Goal: Participate in discussion: Engage in conversation with other users on a specific topic

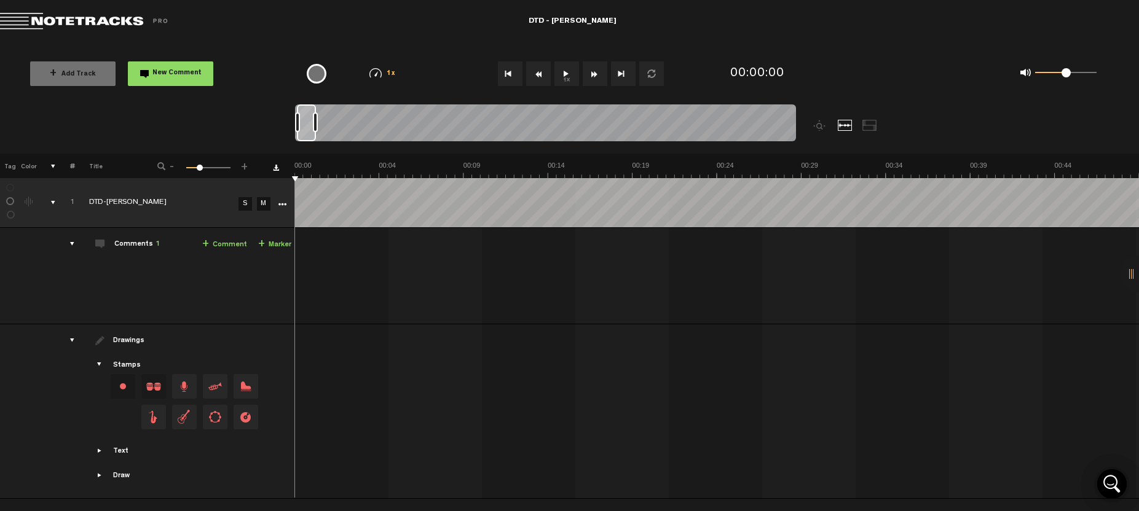
click at [565, 72] on button "1x" at bounding box center [566, 73] width 25 height 25
click at [564, 68] on button "1x" at bounding box center [566, 73] width 25 height 25
click at [565, 75] on button "1x" at bounding box center [566, 73] width 25 height 25
click at [564, 74] on button "1x" at bounding box center [566, 73] width 25 height 25
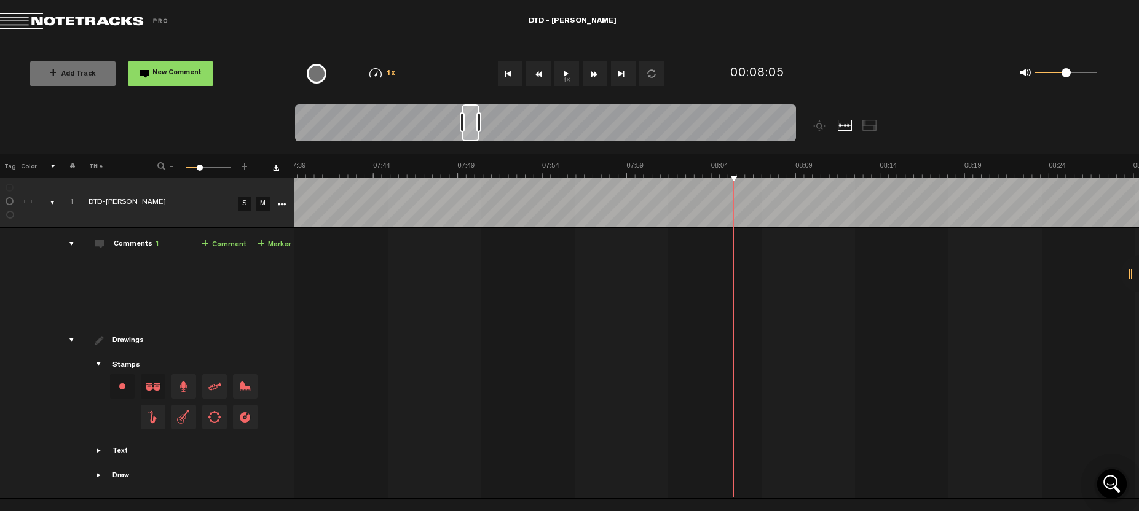
click at [562, 73] on button "1x" at bounding box center [566, 73] width 25 height 25
click at [565, 72] on button "1x" at bounding box center [566, 73] width 25 height 25
click at [178, 72] on span "New Comment" at bounding box center [176, 73] width 49 height 7
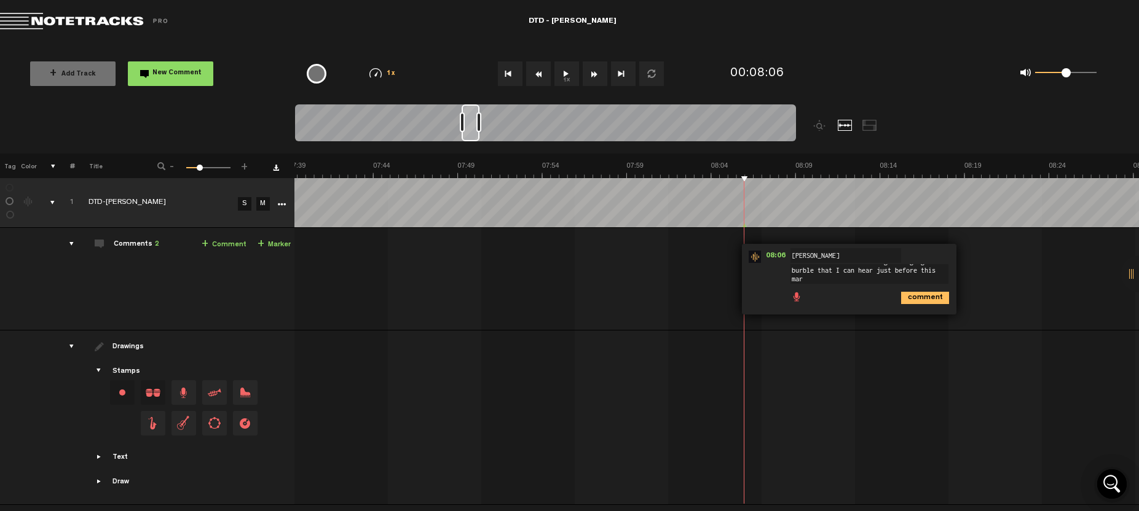
scroll to position [0, 0]
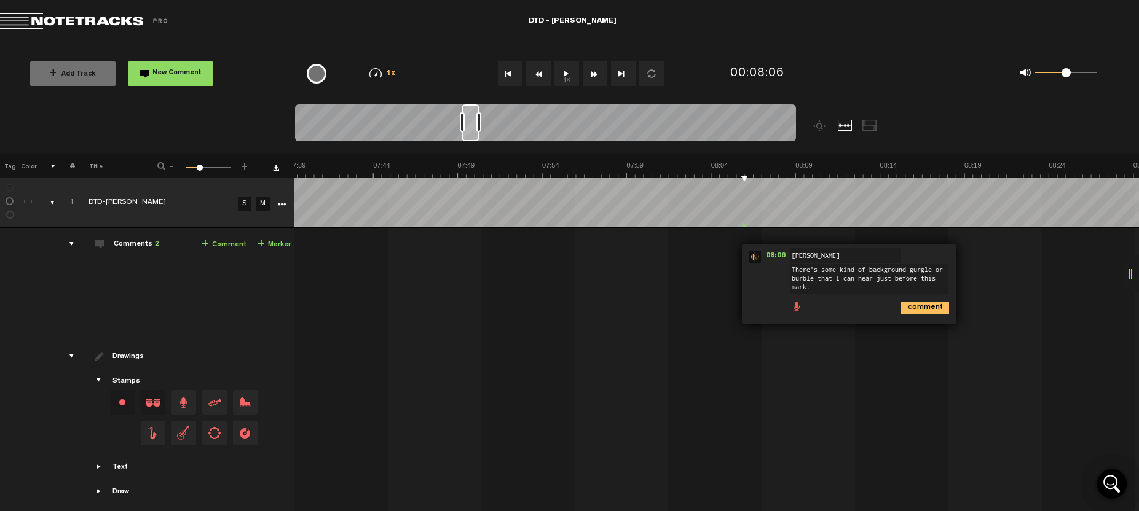
type textarea "There's some kind of background gurgle or burble that I can hear just before th…"
click at [924, 307] on icon "comment" at bounding box center [925, 308] width 48 height 12
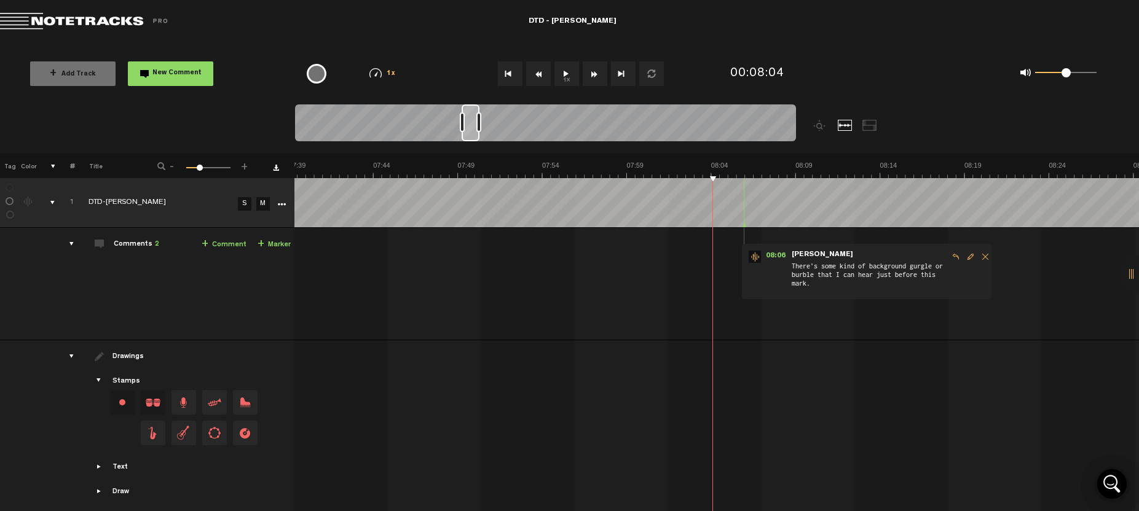
click at [564, 71] on button "1x" at bounding box center [566, 73] width 25 height 25
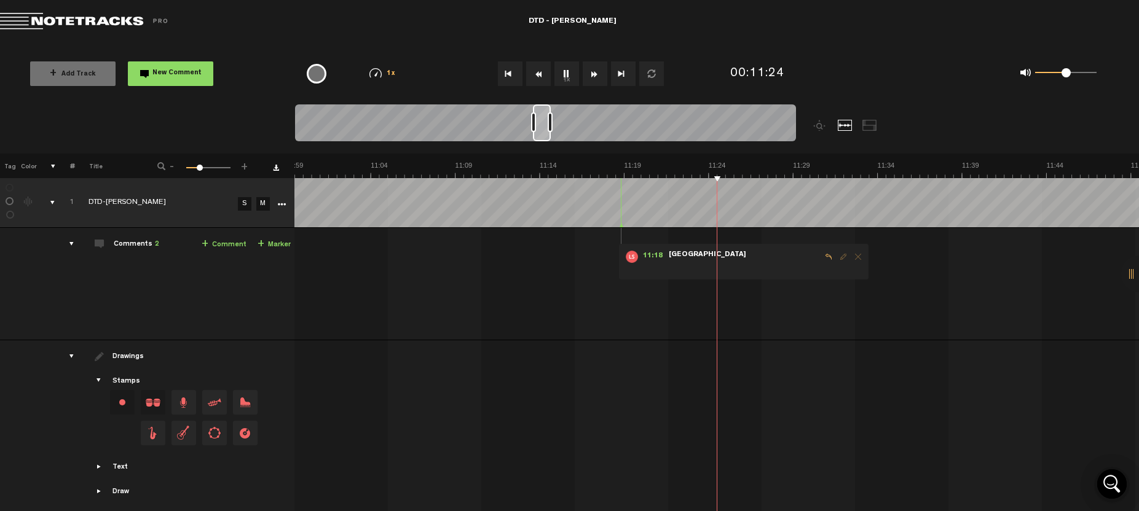
scroll to position [0, 11154]
click at [566, 73] on button "1x" at bounding box center [566, 73] width 25 height 25
click at [176, 66] on button "New Comment" at bounding box center [170, 73] width 85 height 25
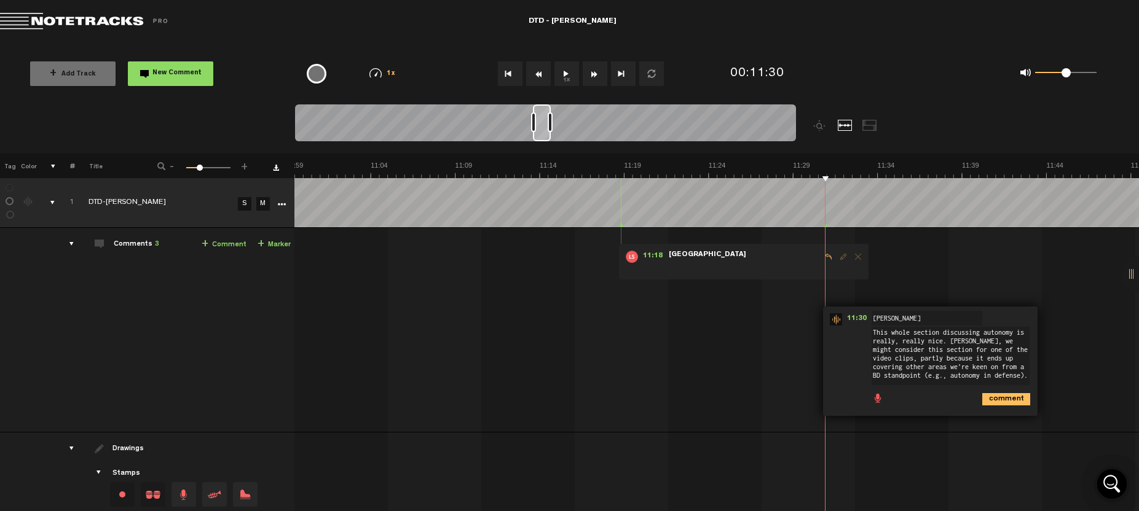
scroll to position [4, 0]
type textarea "This whole section discussing autonomy is really, really nice. [PERSON_NAME], w…"
click at [999, 398] on icon "comment" at bounding box center [1006, 399] width 48 height 12
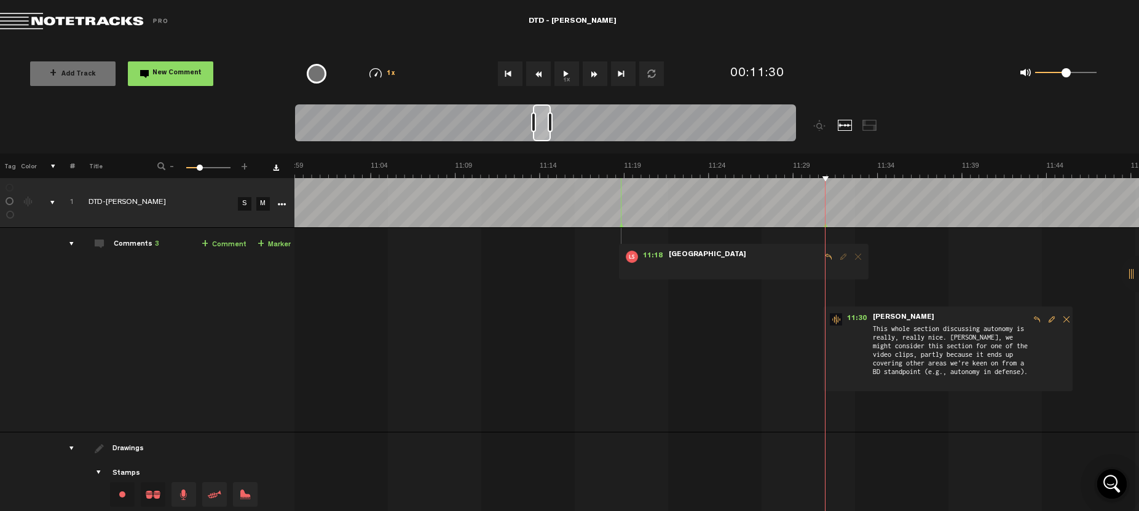
click at [565, 74] on button "1x" at bounding box center [566, 73] width 25 height 25
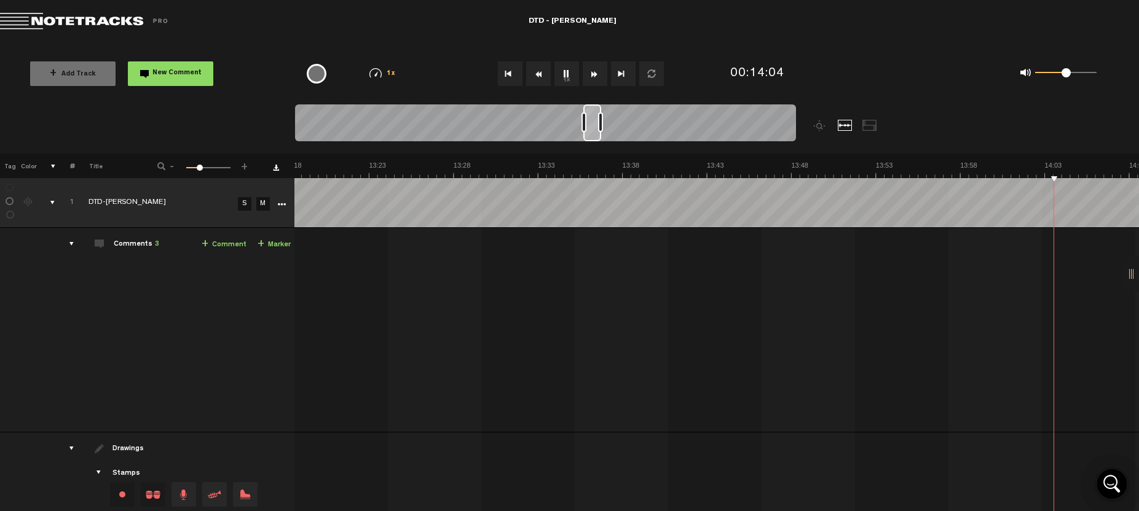
scroll to position [0, 13857]
click at [567, 74] on button "1x" at bounding box center [566, 73] width 25 height 25
click at [176, 76] on span "New Comment" at bounding box center [176, 73] width 49 height 7
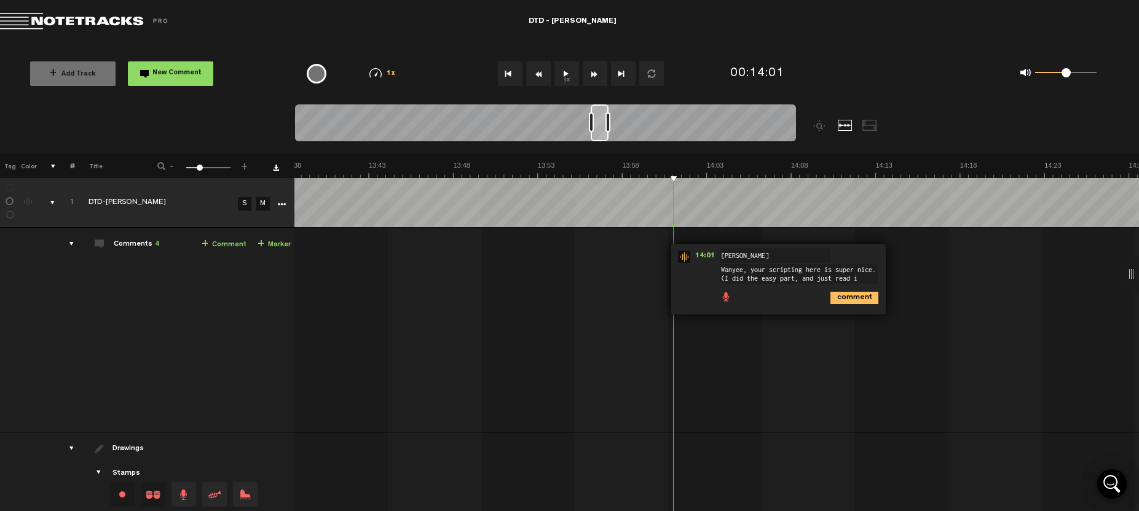
scroll to position [0, 0]
type textarea "Wanyee, your scripting here is super nice. (I did the easy part, and just read …"
drag, startPoint x: 850, startPoint y: 305, endPoint x: 827, endPoint y: 319, distance: 27.0
click at [850, 306] on icon "comment" at bounding box center [854, 308] width 48 height 12
click at [565, 73] on button "1x" at bounding box center [566, 73] width 25 height 25
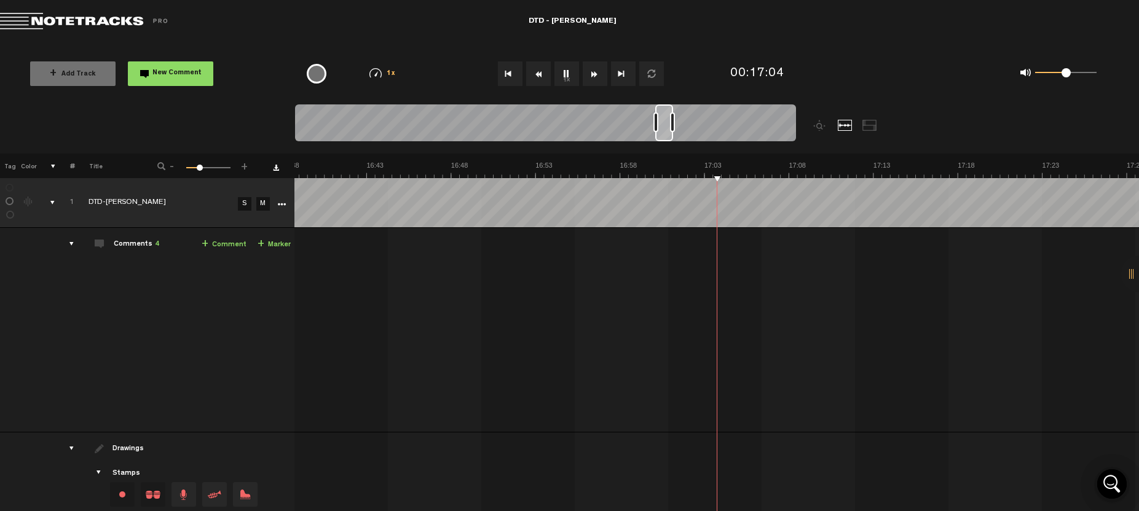
scroll to position [0, 16899]
click at [564, 71] on button "1x" at bounding box center [566, 73] width 25 height 25
click at [564, 72] on button "1x" at bounding box center [566, 73] width 25 height 25
click at [565, 73] on button "1x" at bounding box center [566, 73] width 25 height 25
click at [566, 74] on button "1x" at bounding box center [566, 73] width 25 height 25
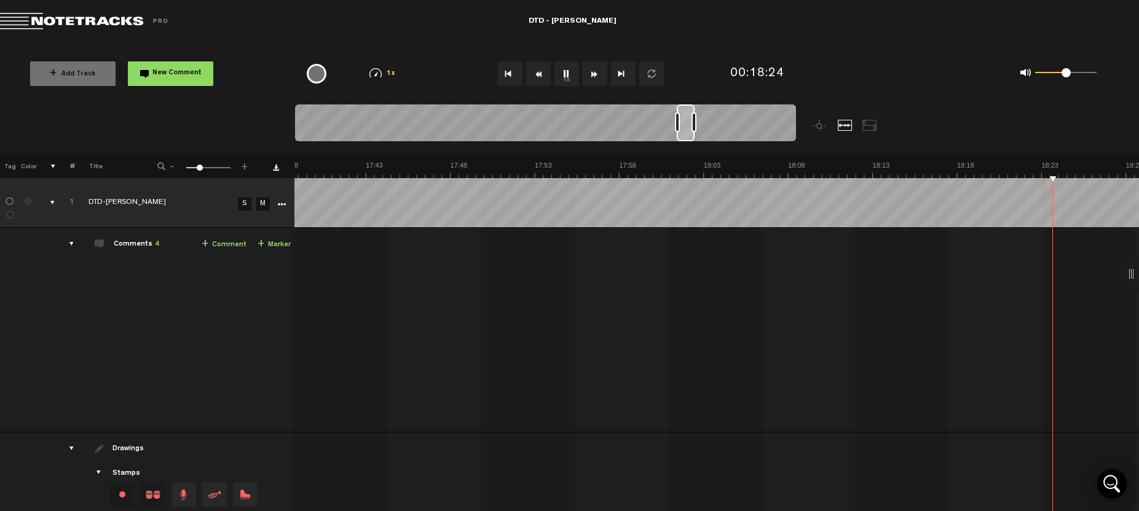
scroll to position [0, 18251]
click at [565, 73] on button "1x" at bounding box center [566, 73] width 25 height 25
click at [562, 72] on button "1x" at bounding box center [566, 73] width 25 height 25
click at [567, 71] on button "1x" at bounding box center [566, 73] width 25 height 25
click at [176, 73] on span "New Comment" at bounding box center [176, 73] width 49 height 7
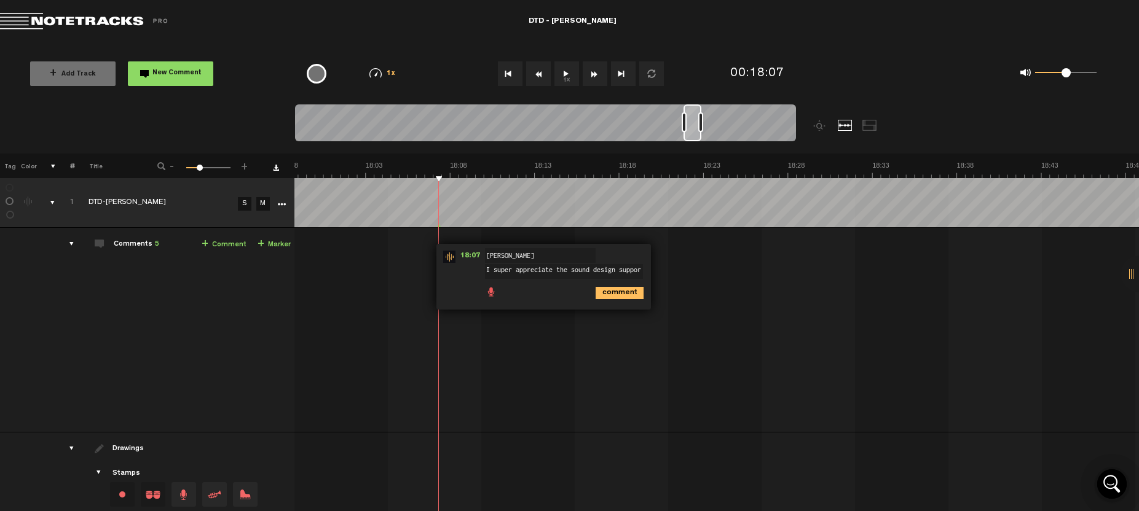
scroll to position [1, 0]
type textarea "I super appreciate the sound design support in this section. Love it!"
click at [622, 299] on icon "comment" at bounding box center [619, 298] width 48 height 12
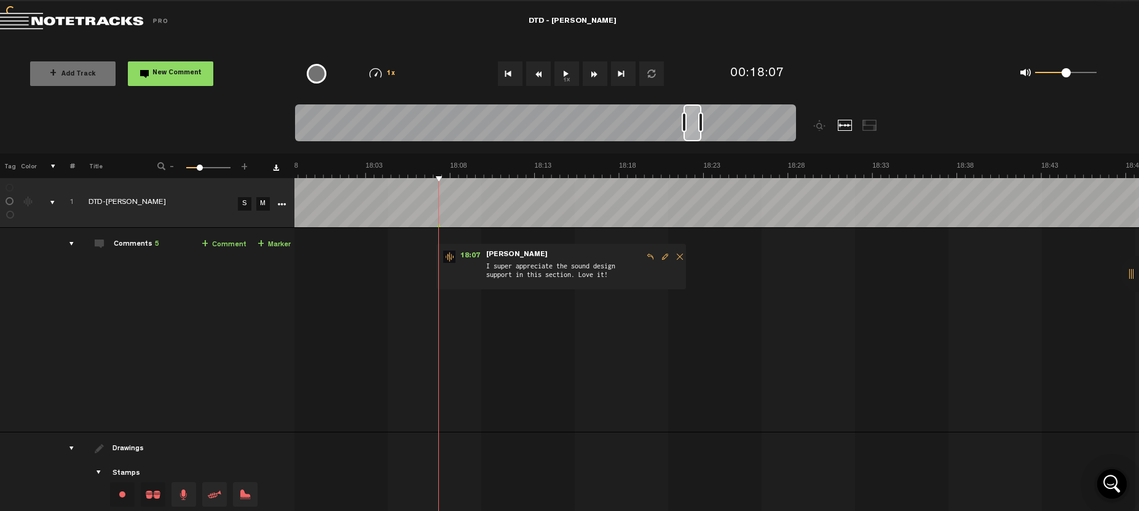
drag, startPoint x: 564, startPoint y: 73, endPoint x: 745, endPoint y: 143, distance: 193.8
click at [564, 73] on button "1x" at bounding box center [566, 73] width 25 height 25
click at [567, 77] on button "1x" at bounding box center [566, 73] width 25 height 25
click at [565, 73] on button "1x" at bounding box center [566, 73] width 25 height 25
click at [565, 74] on button "1x" at bounding box center [566, 73] width 25 height 25
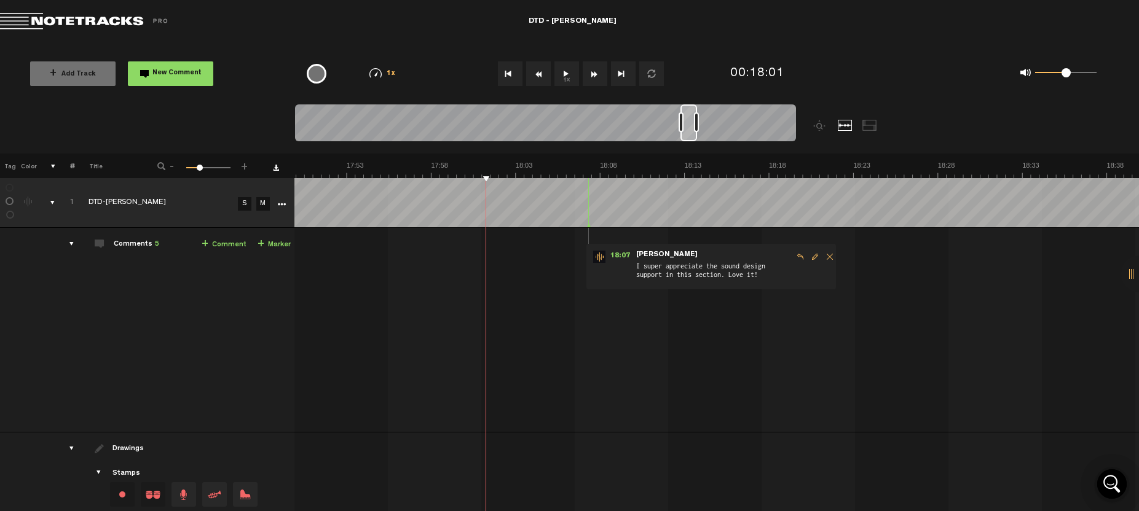
scroll to position [0, 18072]
click at [688, 124] on div at bounding box center [688, 122] width 17 height 37
click at [565, 74] on button "1x" at bounding box center [566, 73] width 25 height 25
click at [565, 69] on button "1x" at bounding box center [566, 73] width 25 height 25
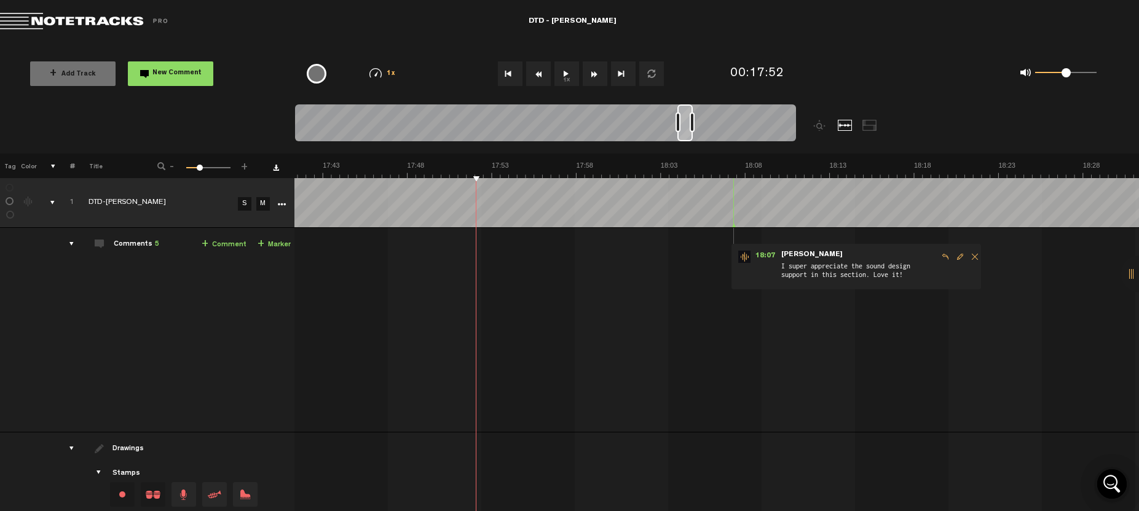
click at [684, 122] on div at bounding box center [684, 122] width 15 height 37
click at [565, 73] on button "1x" at bounding box center [566, 73] width 25 height 25
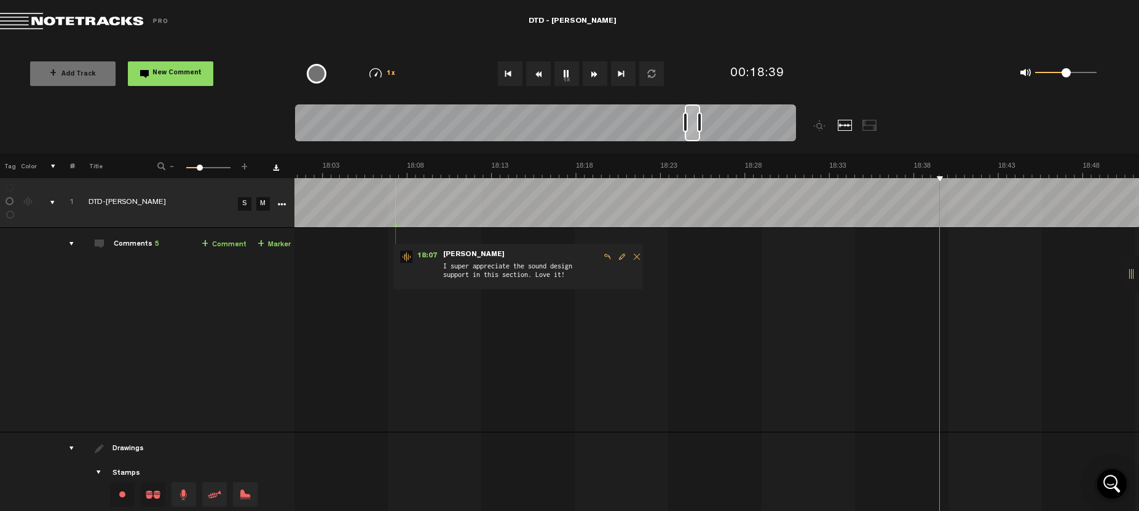
click at [564, 74] on button "1x" at bounding box center [566, 73] width 25 height 25
click at [564, 71] on button "1x" at bounding box center [566, 73] width 25 height 25
click at [563, 71] on button "1x" at bounding box center [566, 73] width 25 height 25
click at [566, 75] on button "1x" at bounding box center [566, 73] width 25 height 25
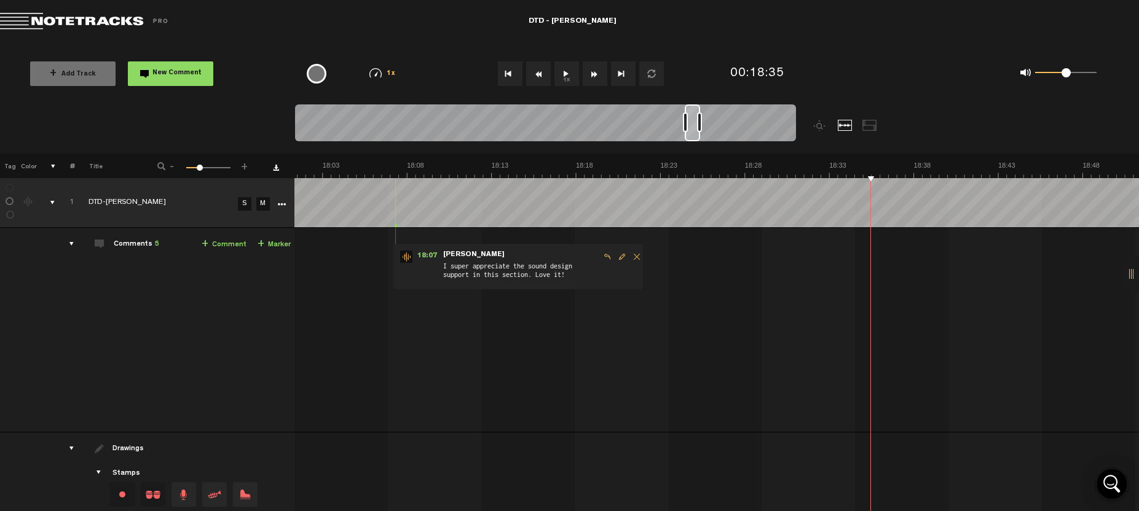
click at [564, 71] on button "1x" at bounding box center [566, 73] width 25 height 25
click at [565, 74] on button "1x" at bounding box center [566, 73] width 25 height 25
click at [168, 73] on span "New Comment" at bounding box center [176, 73] width 49 height 7
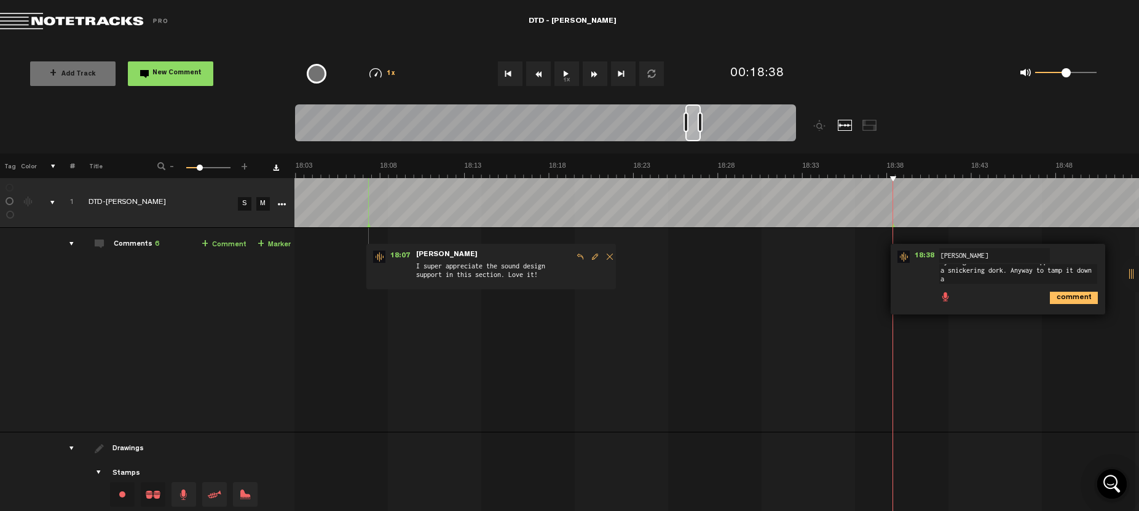
scroll to position [0, 0]
type textarea "My laugh here is so much Muppet. I'm such a snickering dork. Anyway to tamp it …"
drag, startPoint x: 1067, startPoint y: 309, endPoint x: 785, endPoint y: 347, distance: 285.2
click at [1067, 309] on icon "comment" at bounding box center [1074, 308] width 48 height 12
click at [564, 73] on button "1x" at bounding box center [566, 73] width 25 height 25
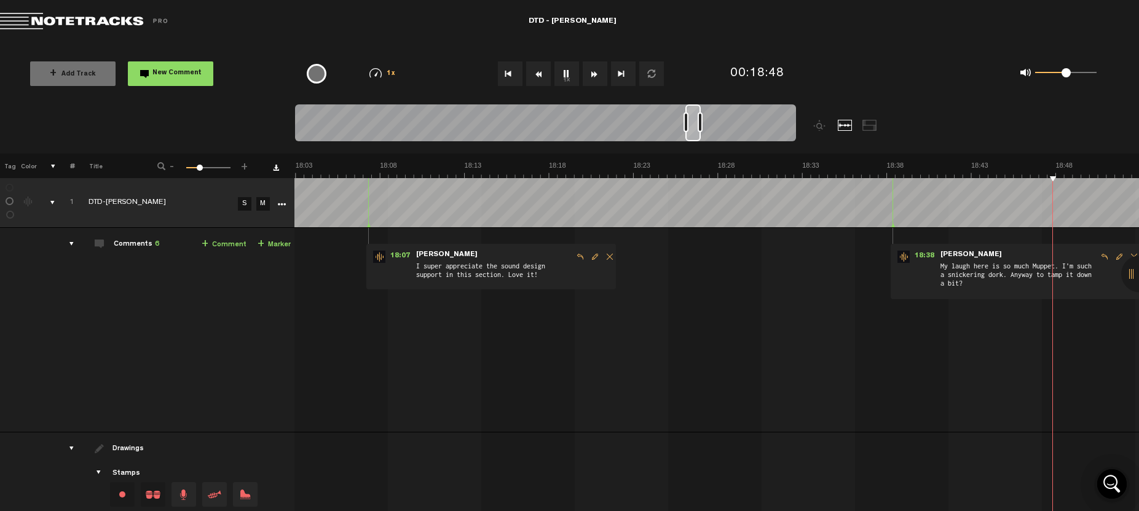
scroll to position [0, 18659]
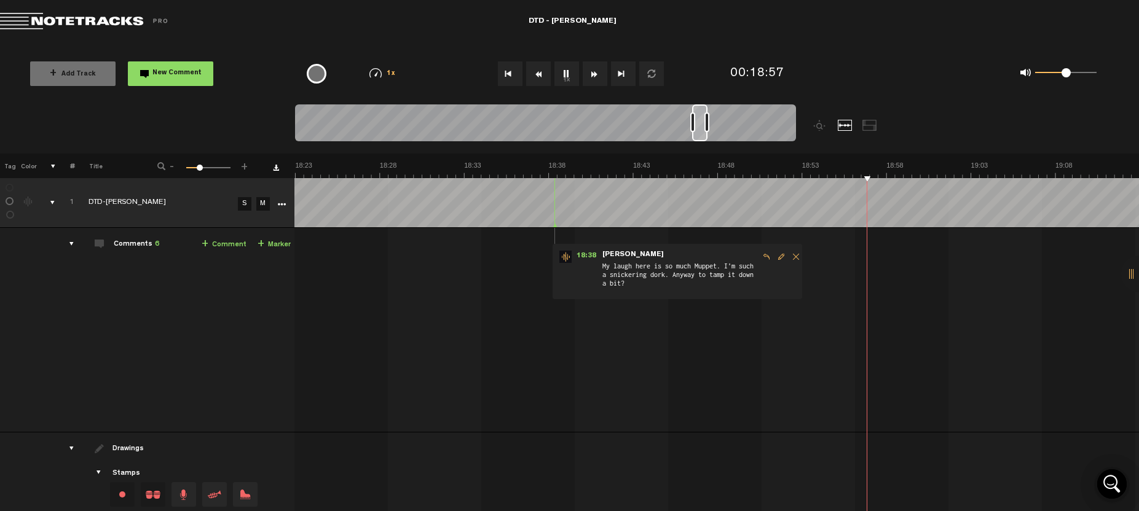
click at [564, 73] on button "1x" at bounding box center [566, 73] width 25 height 25
drag, startPoint x: 565, startPoint y: 70, endPoint x: 575, endPoint y: 87, distance: 20.1
click at [565, 69] on button "1x" at bounding box center [566, 73] width 25 height 25
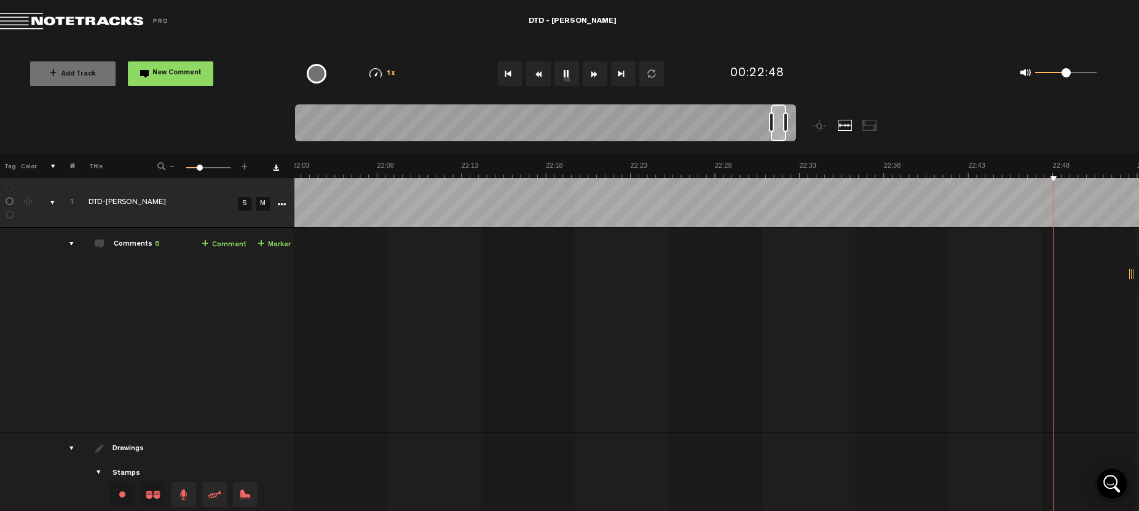
scroll to position [0, 22715]
click at [565, 72] on button "1x" at bounding box center [566, 73] width 25 height 25
click at [158, 74] on span "New Comment" at bounding box center [176, 73] width 49 height 7
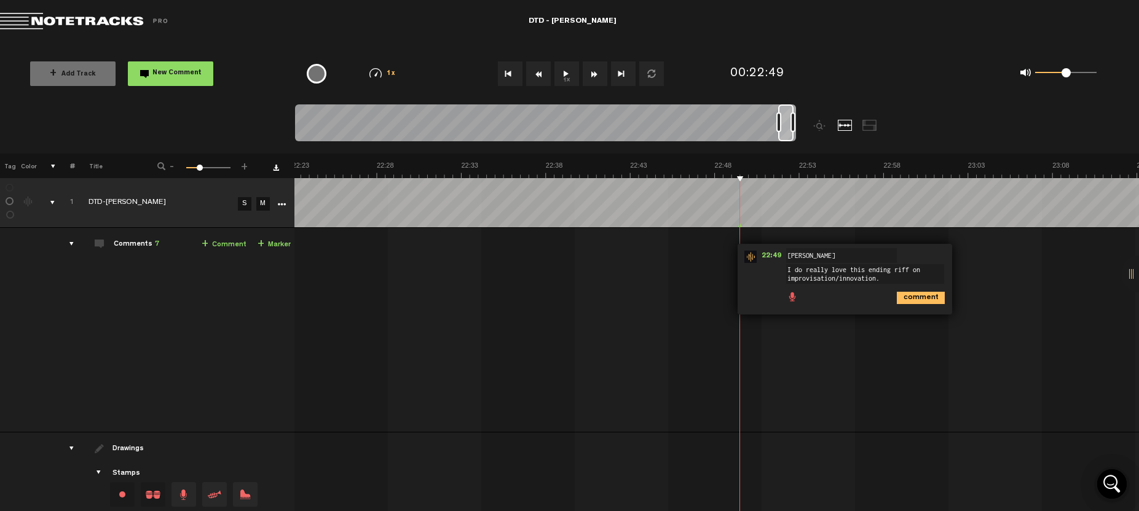
type textarea "I do really love this ending riff on improvisation/innovation."
click at [922, 299] on icon "comment" at bounding box center [921, 298] width 48 height 12
click at [567, 74] on button "1x" at bounding box center [566, 73] width 25 height 25
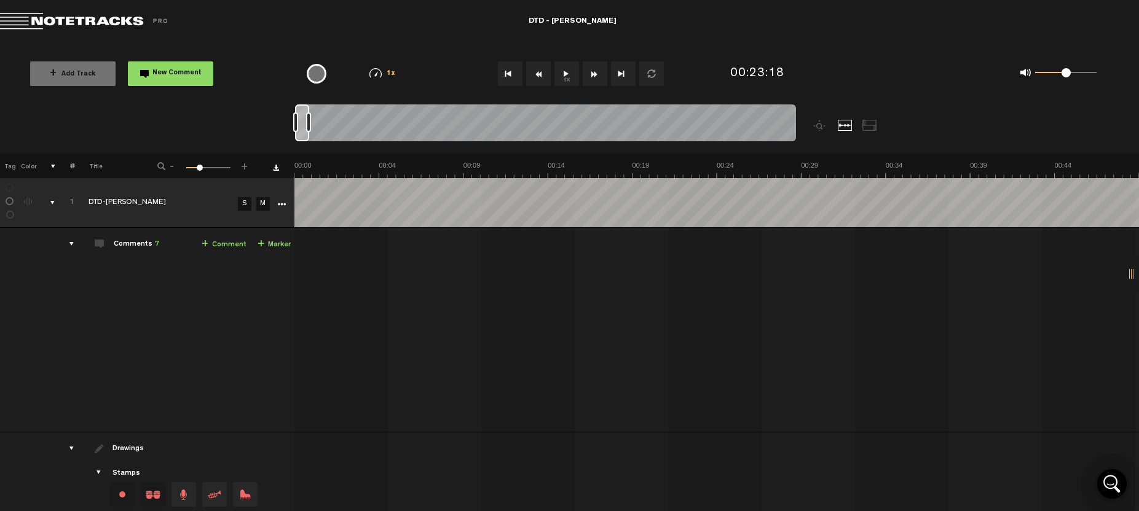
drag, startPoint x: 778, startPoint y: 113, endPoint x: 229, endPoint y: 123, distance: 549.5
click at [229, 123] on nt-zoom-navigation-bar at bounding box center [569, 128] width 1139 height 49
click at [565, 72] on button "1x" at bounding box center [566, 73] width 25 height 25
click at [568, 72] on button "1x" at bounding box center [566, 73] width 25 height 25
click at [556, 312] on div "08:06 - NaN:NaN • : "There's some kind of background gurgle or burble that I ca…" at bounding box center [717, 335] width 843 height 194
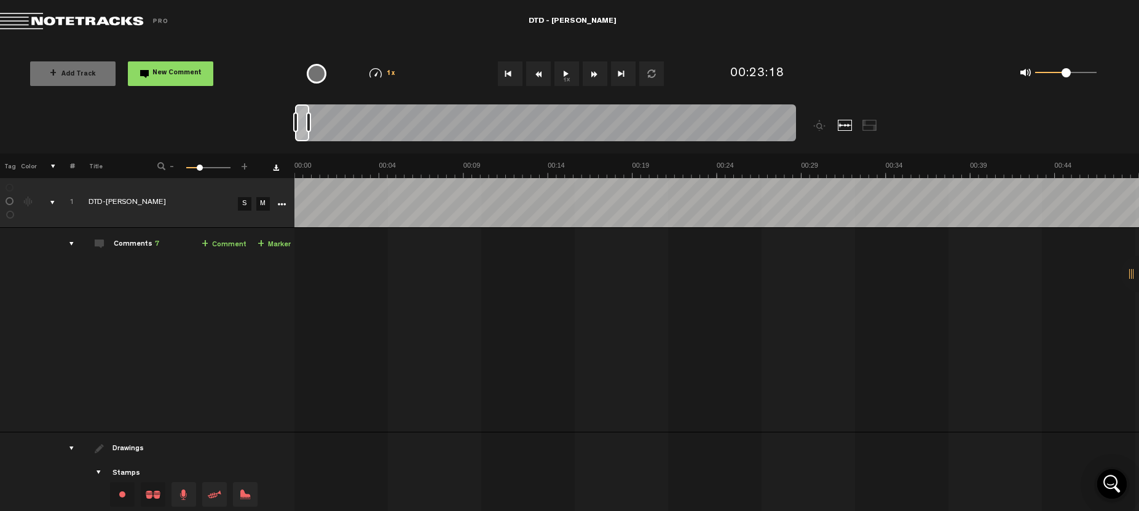
click at [565, 73] on button "1x" at bounding box center [566, 73] width 25 height 25
click at [314, 73] on div "{{ tooltip_message }}" at bounding box center [317, 74] width 20 height 20
click at [565, 73] on button "1x" at bounding box center [566, 73] width 25 height 25
click at [567, 73] on button "1x" at bounding box center [566, 73] width 25 height 25
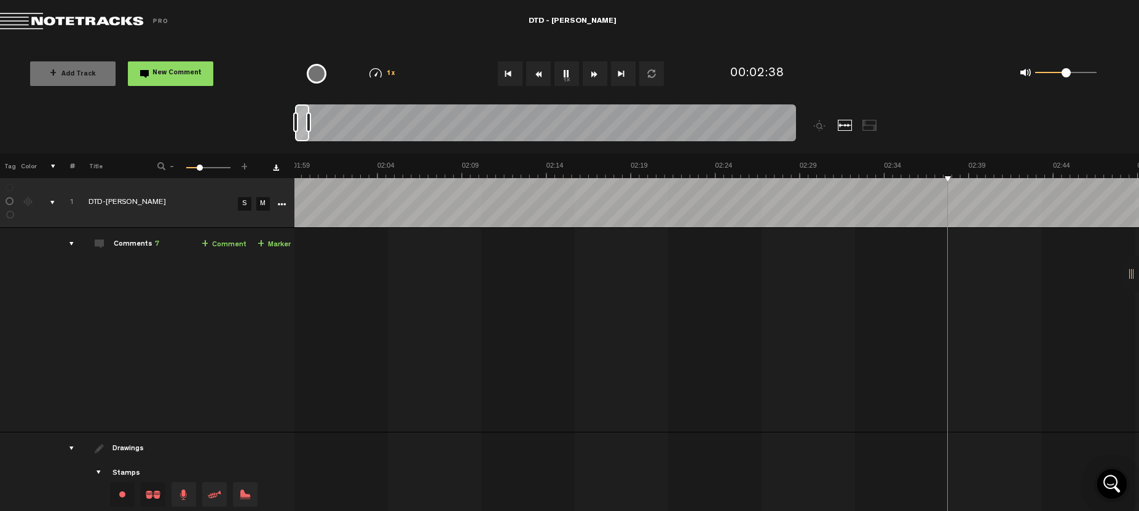
click at [567, 74] on button "1x" at bounding box center [566, 73] width 25 height 25
click at [163, 70] on span "New Comment" at bounding box center [176, 73] width 49 height 7
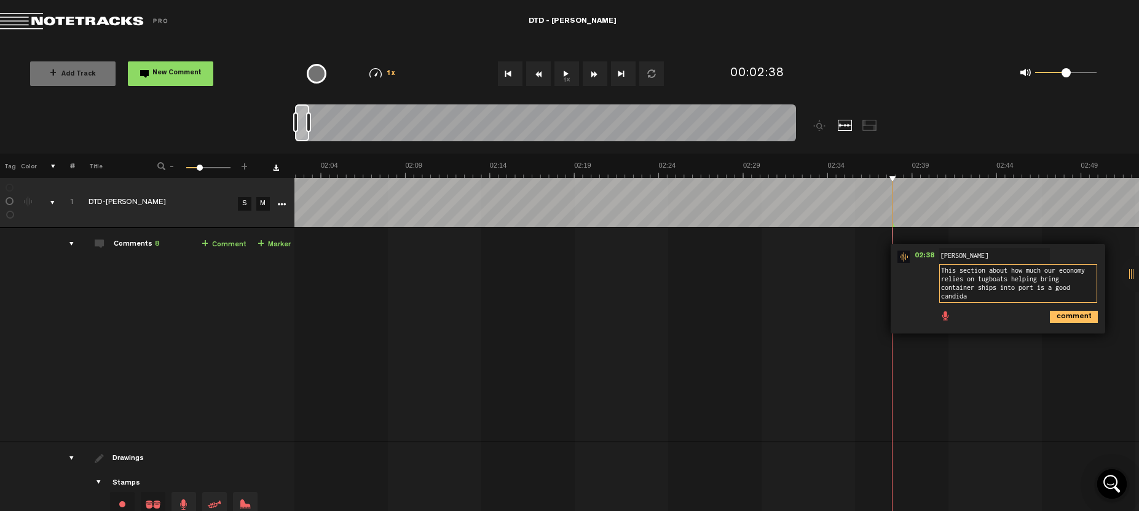
scroll to position [0, 0]
type textarea "This section about how much our economy relies on tugboats helping bring contai…"
drag, startPoint x: 1070, startPoint y: 318, endPoint x: 1033, endPoint y: 312, distance: 37.3
click at [1070, 318] on icon "comment" at bounding box center [1074, 317] width 48 height 12
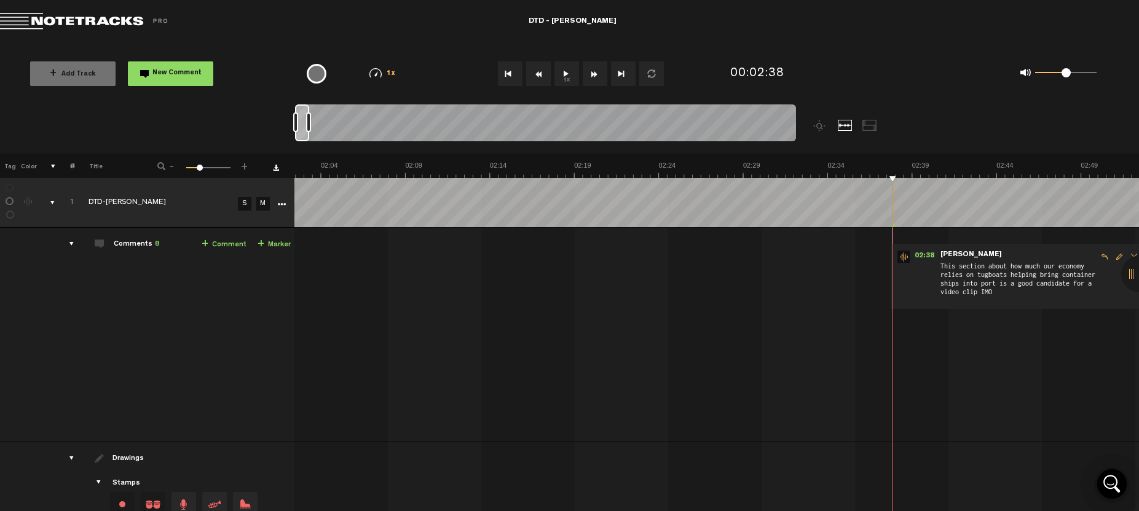
click at [564, 73] on button "1x" at bounding box center [566, 73] width 25 height 25
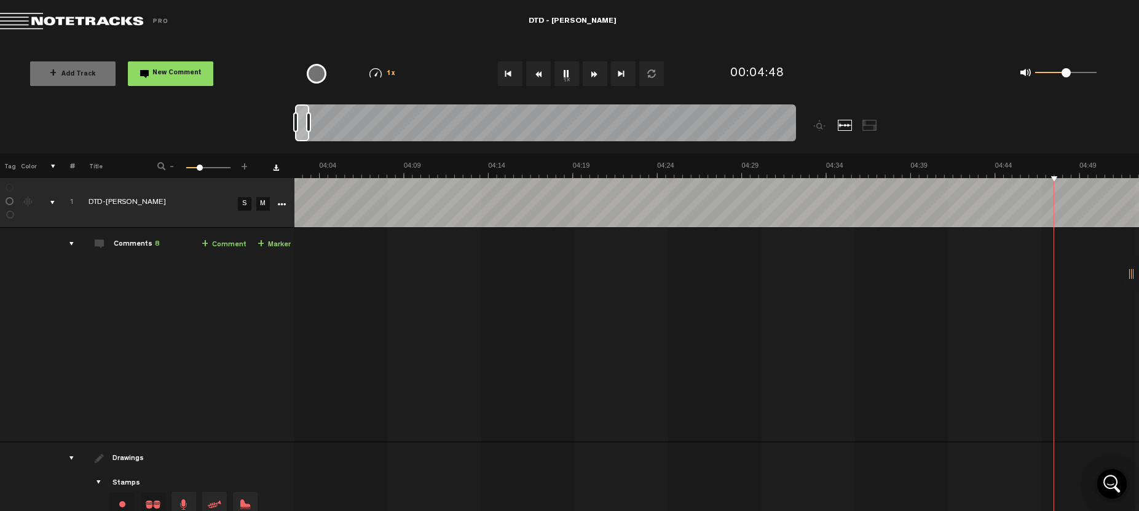
scroll to position [0, 4450]
click at [567, 74] on button "1x" at bounding box center [566, 73] width 25 height 25
